Goal: Check status

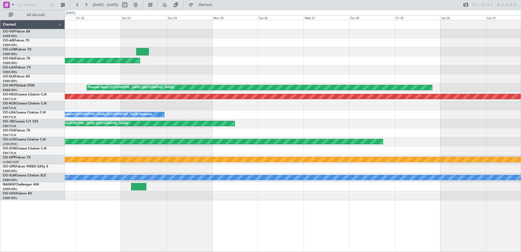
click at [478, 197] on div at bounding box center [293, 195] width 456 height 9
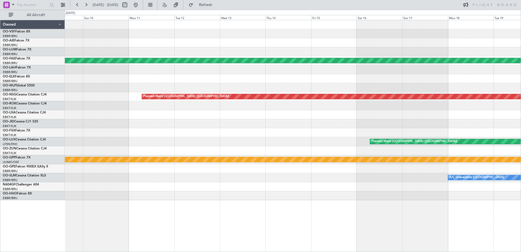
click at [475, 167] on div "Planned Maint Kortrijk-[GEOGRAPHIC_DATA] Planned Maint [GEOGRAPHIC_DATA] ([GEOG…" at bounding box center [293, 110] width 456 height 180
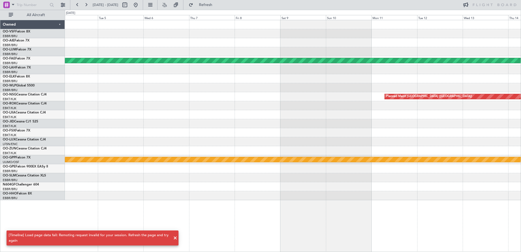
click at [423, 179] on div "Planned Maint Kortrijk-[GEOGRAPHIC_DATA] Planned Maint [GEOGRAPHIC_DATA] ([GEOG…" at bounding box center [293, 110] width 456 height 180
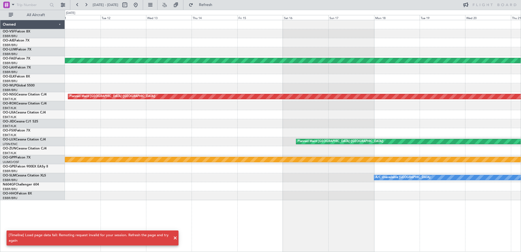
click at [61, 93] on div "Planned Maint Kortrijk-[GEOGRAPHIC_DATA] Planned Maint [GEOGRAPHIC_DATA] ([GEOG…" at bounding box center [260, 131] width 521 height 242
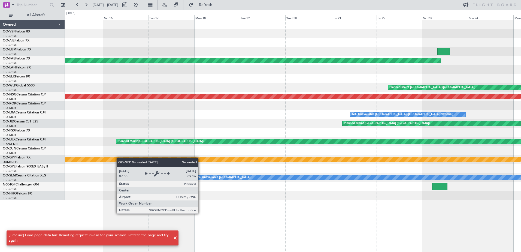
click at [113, 158] on div "Planned Maint Kortrijk-[GEOGRAPHIC_DATA] Planned Maint [GEOGRAPHIC_DATA] ([GEOG…" at bounding box center [293, 110] width 456 height 180
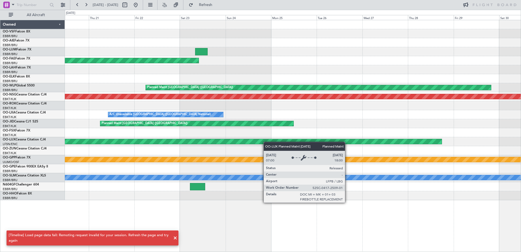
click at [112, 144] on div "Planned Maint Kortrijk-[GEOGRAPHIC_DATA] Planned Maint [GEOGRAPHIC_DATA] ([GEOG…" at bounding box center [293, 110] width 456 height 180
